Goal: Contribute content: Add original content to the website for others to see

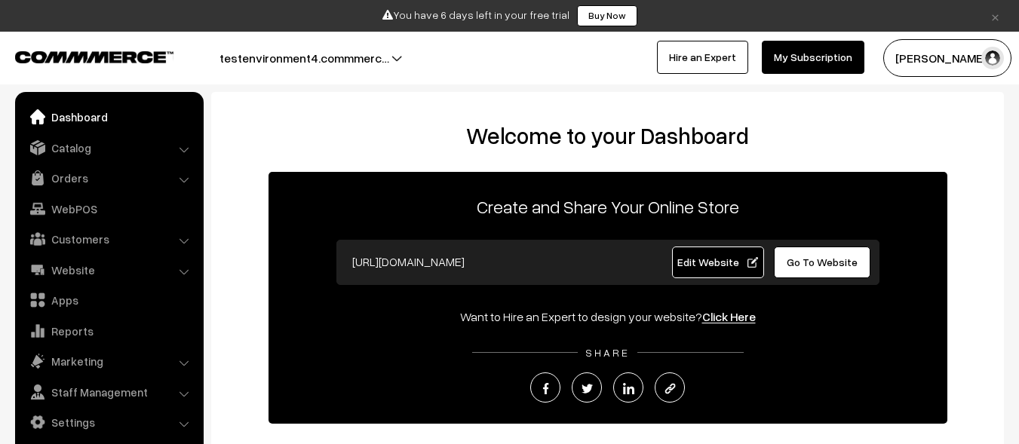
click at [108, 147] on link "Catalog" at bounding box center [108, 147] width 179 height 27
click at [0, 0] on link "Products" at bounding box center [0, 0] width 0 height 0
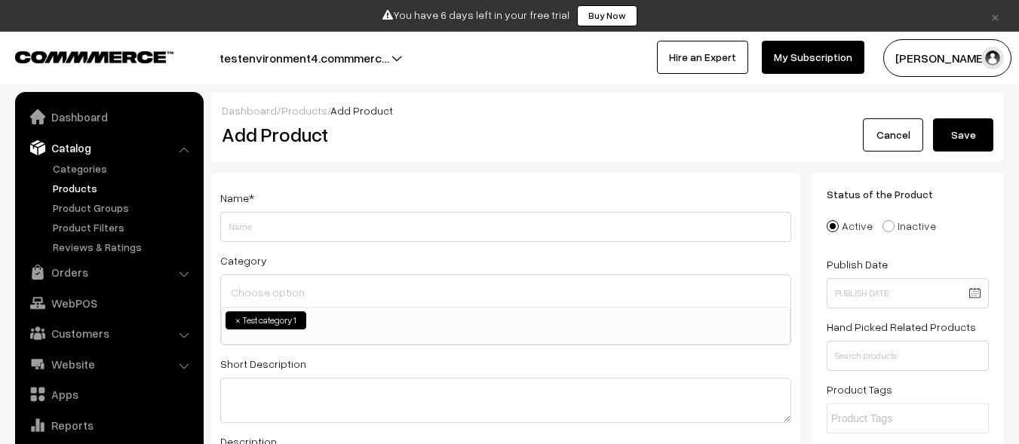
scroll to position [42, 0]
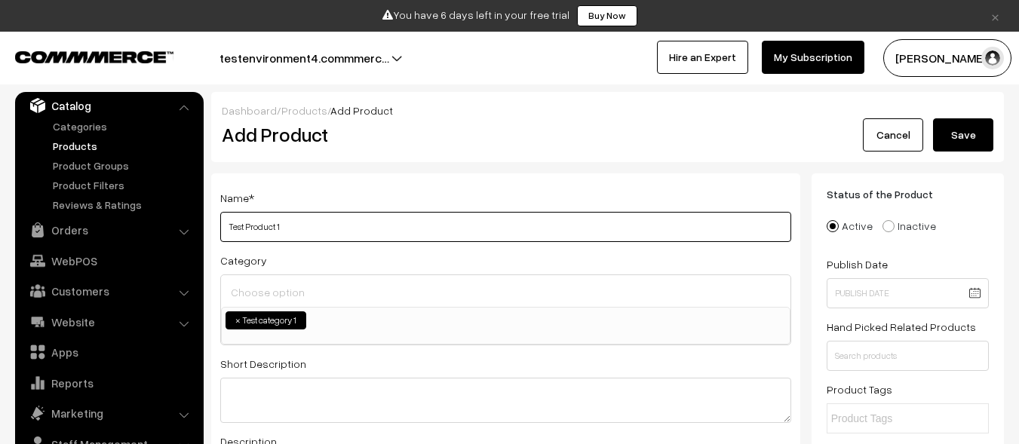
type input "Test Product 1"
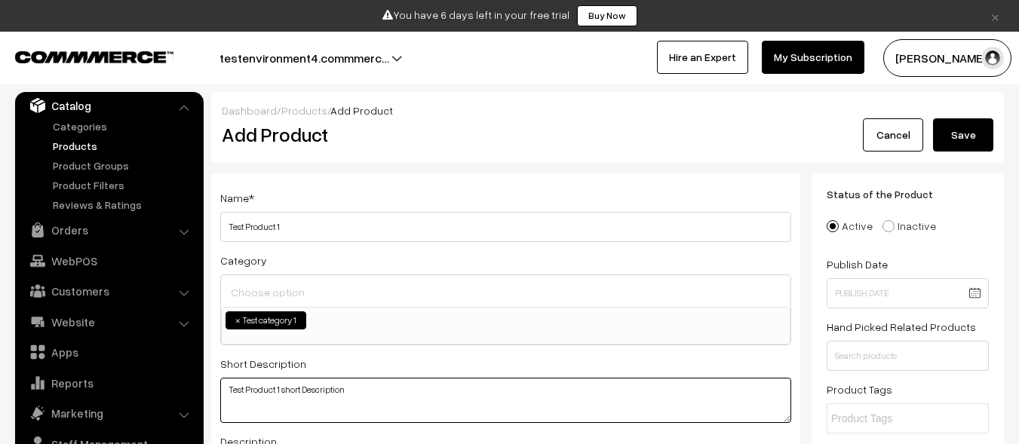
type textarea "Test Product 1 short Description"
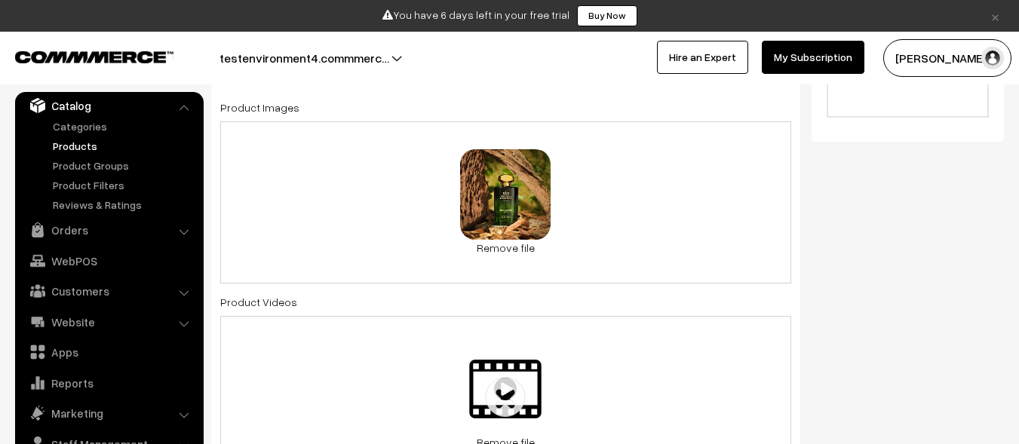
scroll to position [1011, 0]
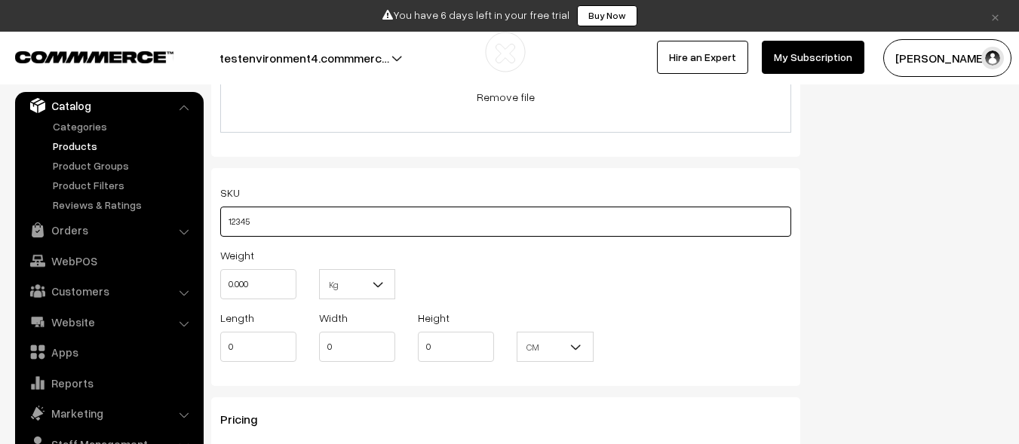
type input "12345"
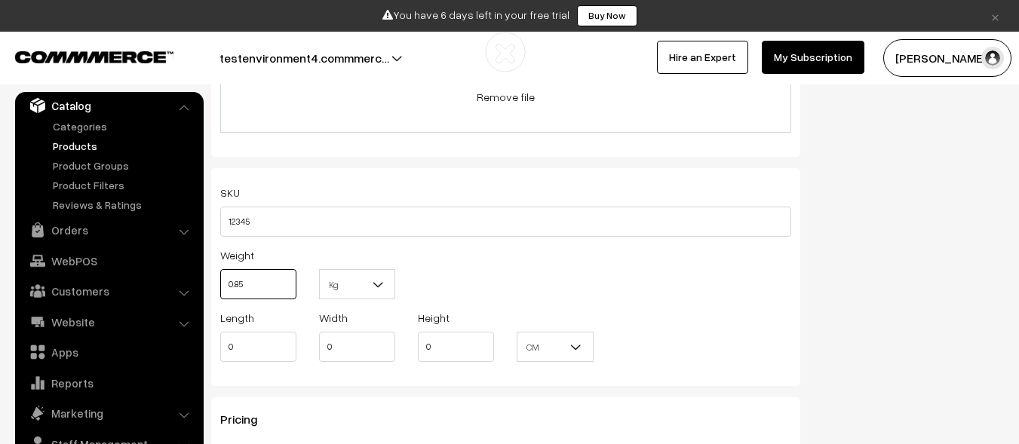
type input "0.85"
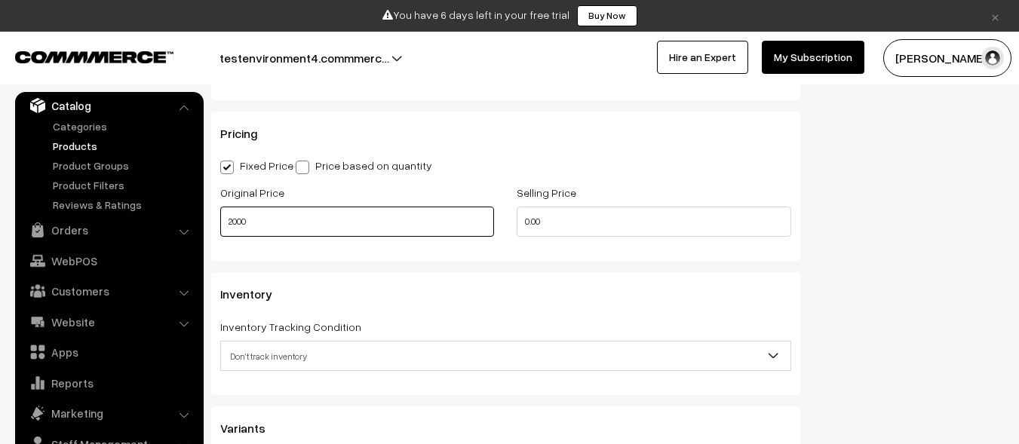
type input "2000"
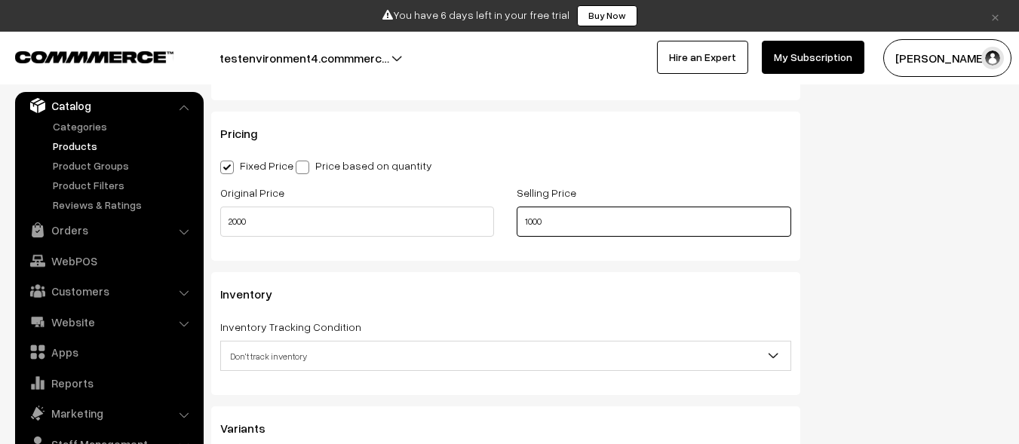
type input "1000"
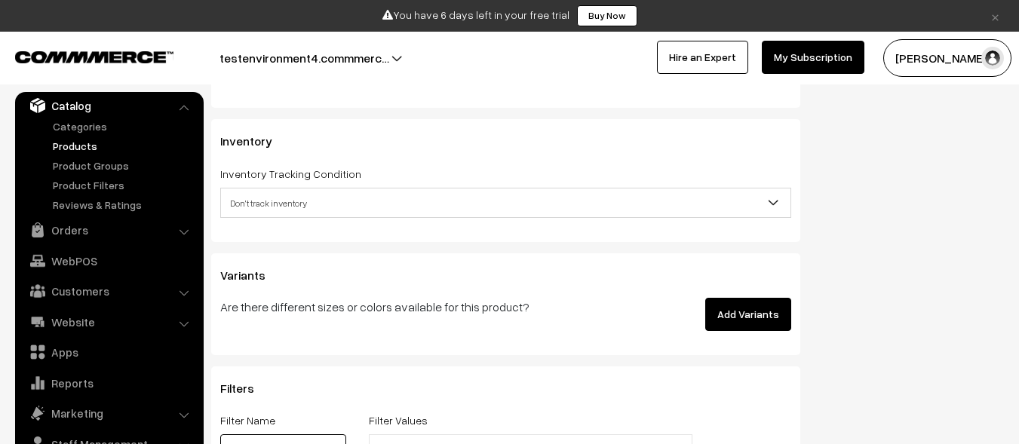
scroll to position [1471, 0]
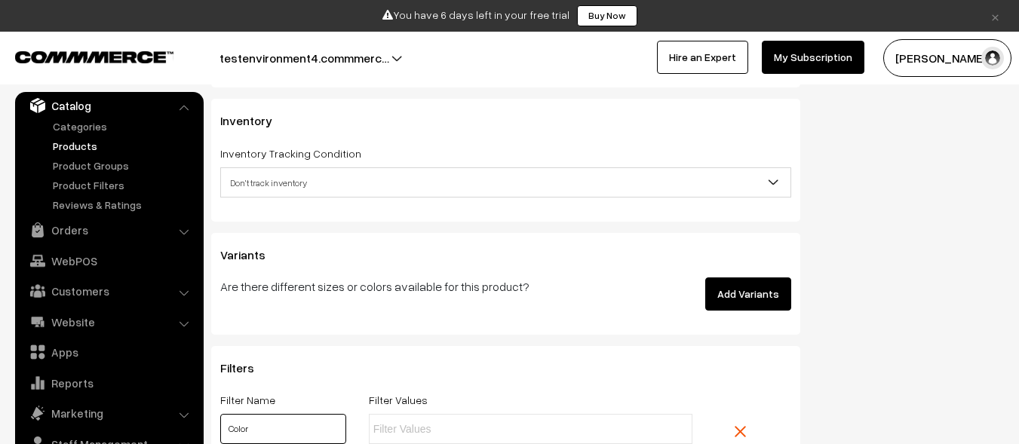
type input "Color"
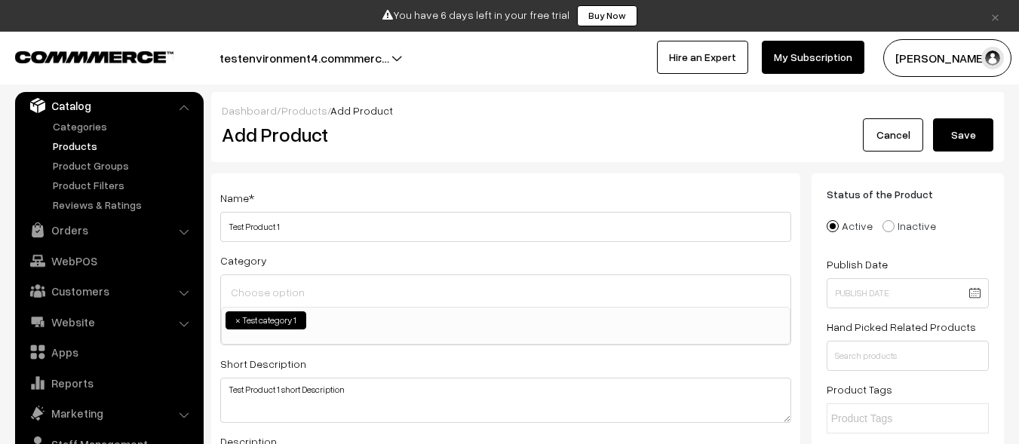
type input "Red"
click at [963, 135] on button "Save" at bounding box center [963, 134] width 60 height 33
